Goal: Navigation & Orientation: Find specific page/section

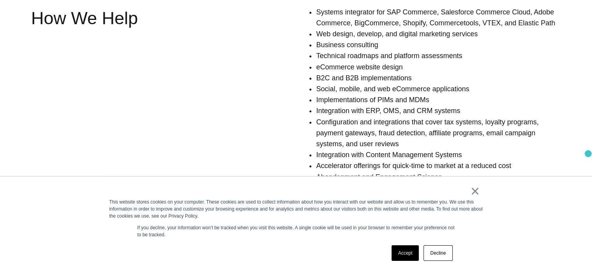
scroll to position [579, 0]
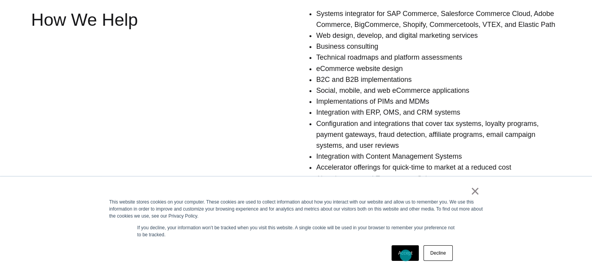
click at [406, 255] on link "Accept" at bounding box center [406, 253] width 28 height 16
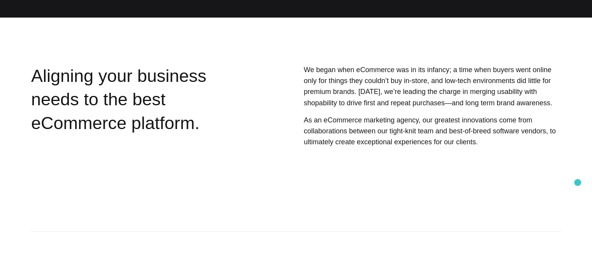
scroll to position [0, 0]
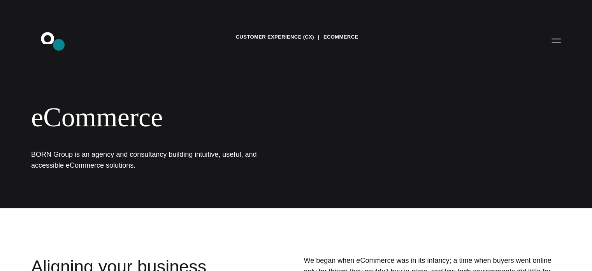
click at [59, 45] on icon ".st0{display:none;} .st1{display:inline;} .st2{font-family:'HelveticaNeue-Mediu…" at bounding box center [53, 40] width 50 height 20
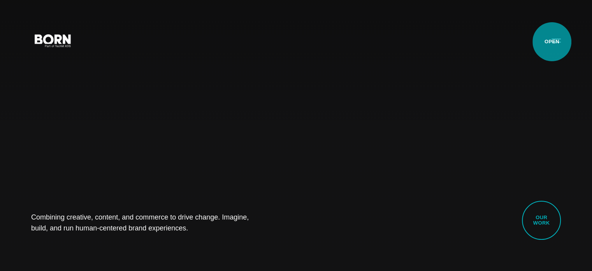
click at [552, 42] on button "Primary Menu" at bounding box center [556, 40] width 19 height 16
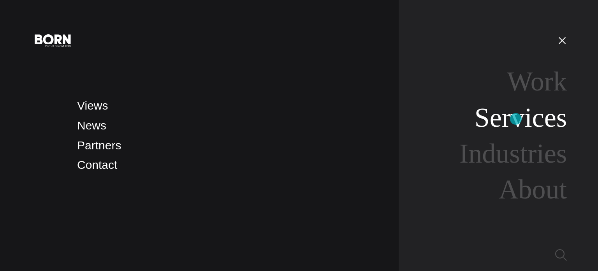
click at [516, 119] on link "Services" at bounding box center [520, 117] width 92 height 30
